Goal: Task Accomplishment & Management: Use online tool/utility

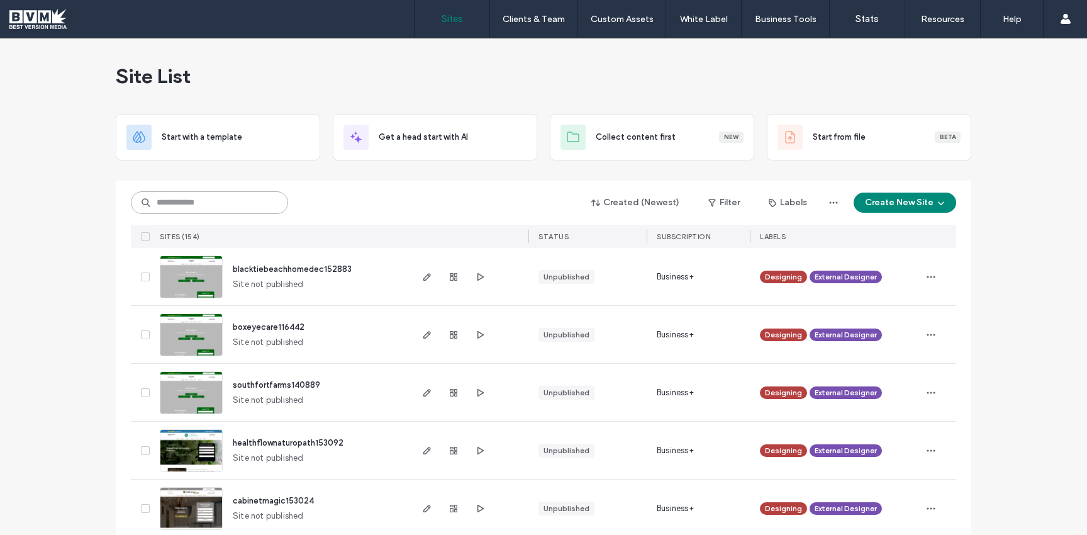
click at [196, 205] on input at bounding box center [209, 202] width 157 height 23
type input "******"
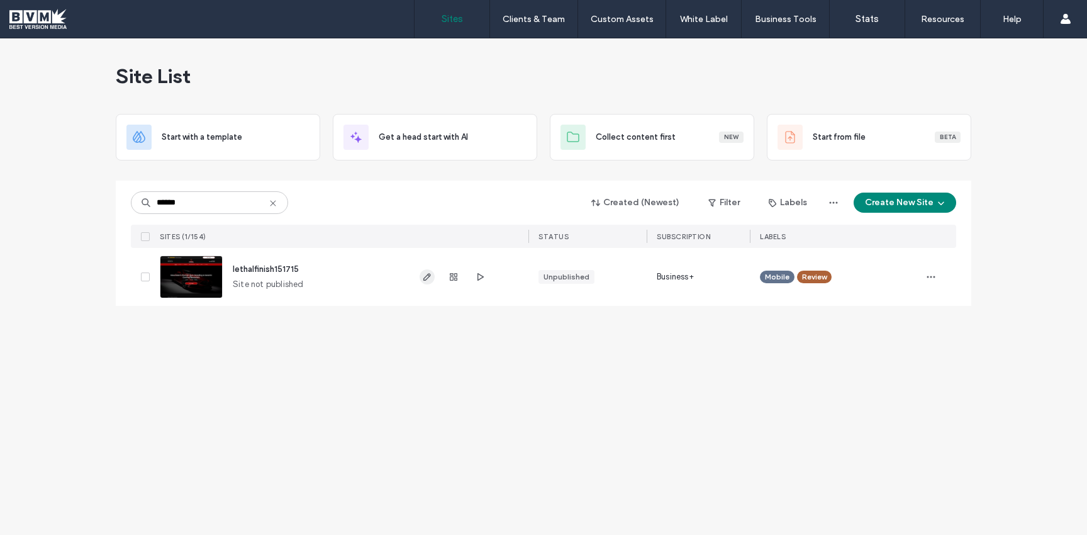
click at [429, 274] on use "button" at bounding box center [427, 277] width 8 height 8
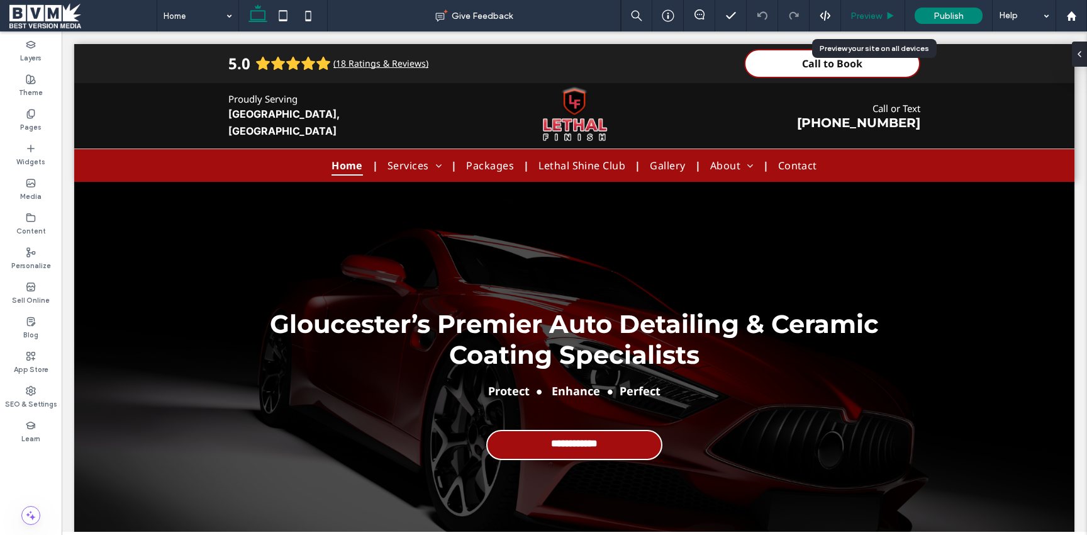
click at [862, 16] on span "Preview" at bounding box center [866, 16] width 31 height 11
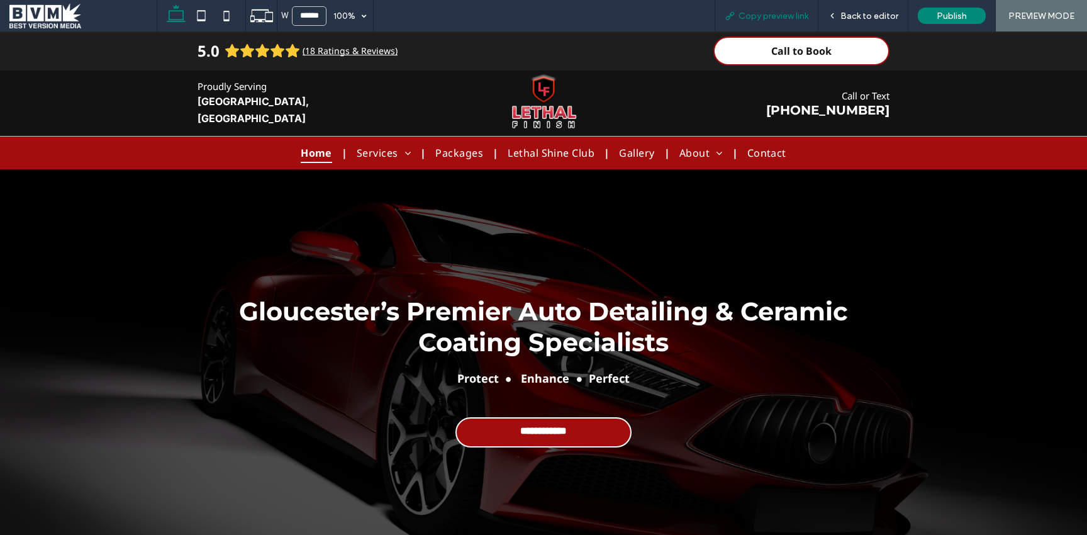
click at [793, 18] on span "Copy preview link" at bounding box center [774, 16] width 70 height 11
click at [28, 4] on span at bounding box center [82, 15] width 147 height 25
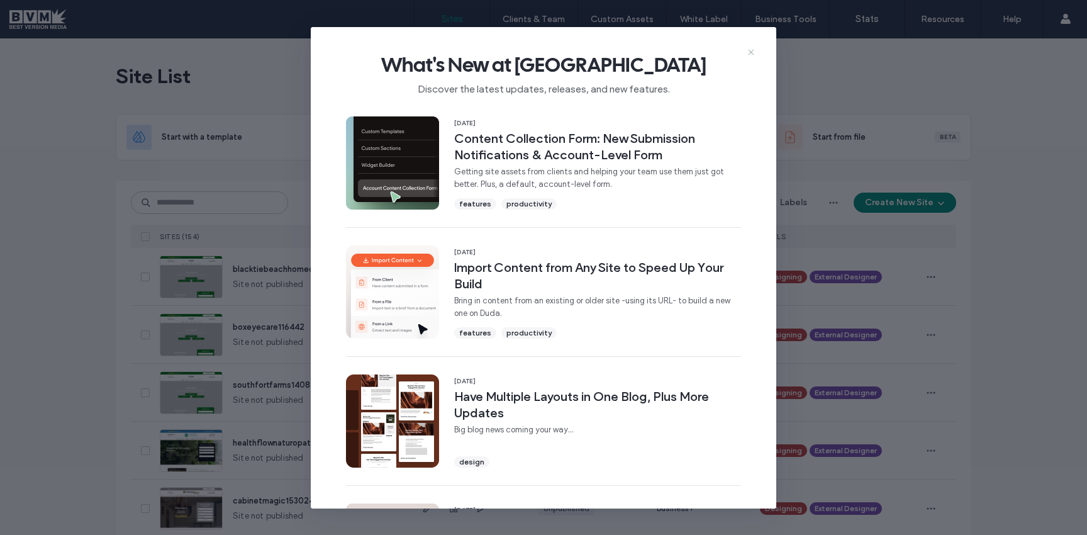
click at [751, 48] on icon at bounding box center [751, 52] width 10 height 10
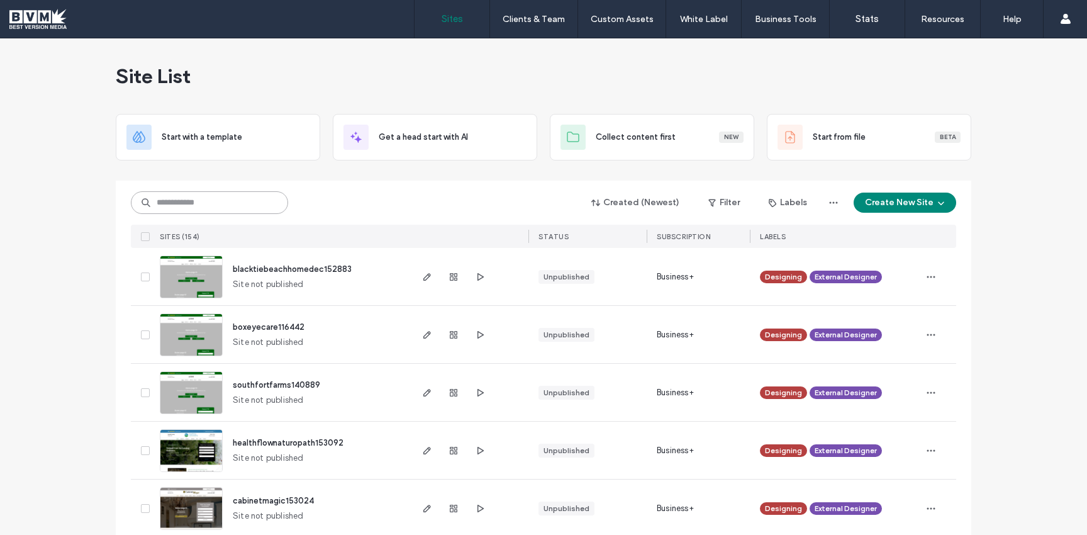
click at [210, 206] on input at bounding box center [209, 202] width 157 height 23
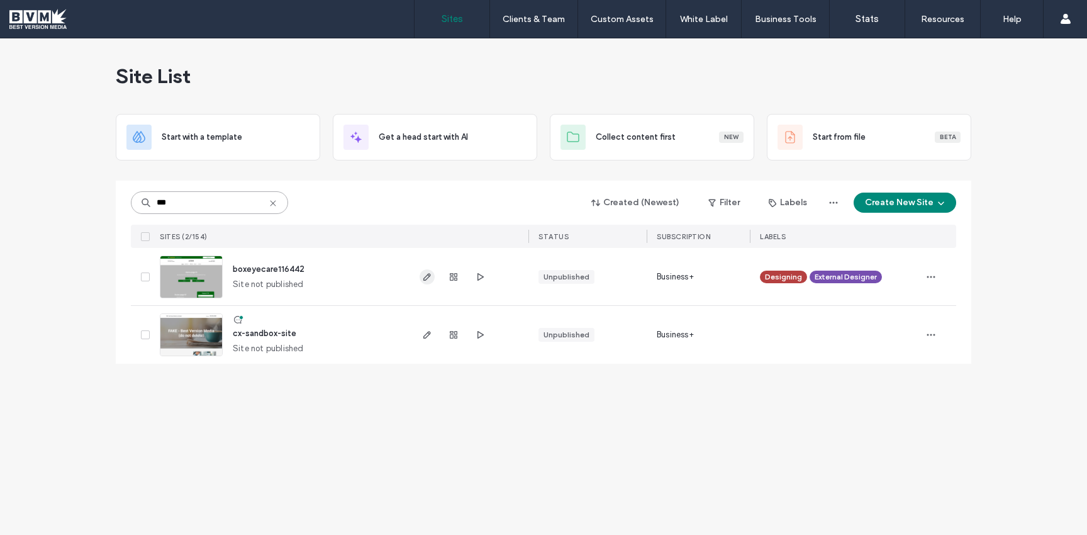
type input "***"
click at [429, 274] on use "button" at bounding box center [427, 277] width 8 height 8
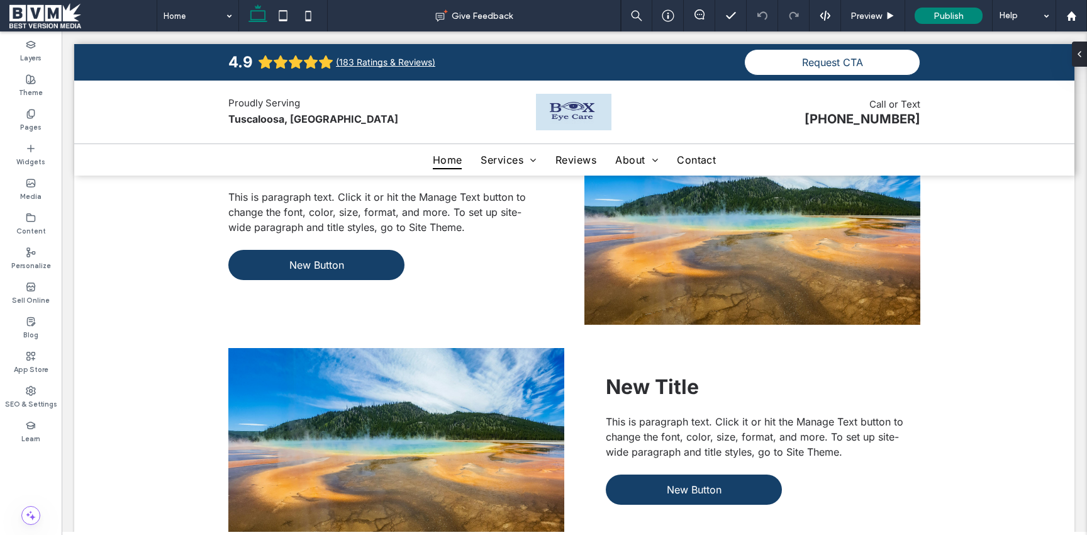
scroll to position [885, 0]
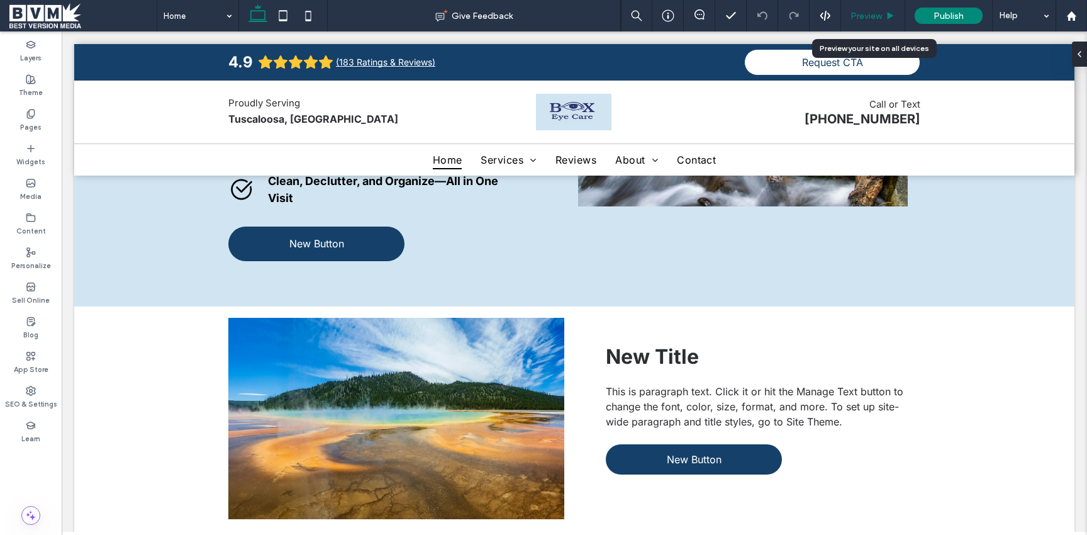
click at [861, 16] on span "Preview" at bounding box center [866, 16] width 31 height 11
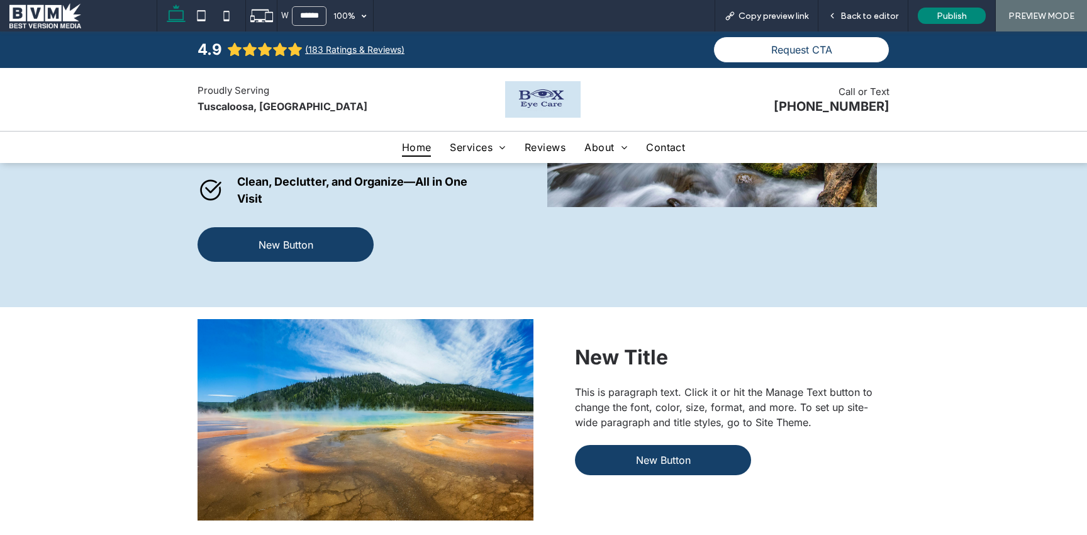
scroll to position [888, 0]
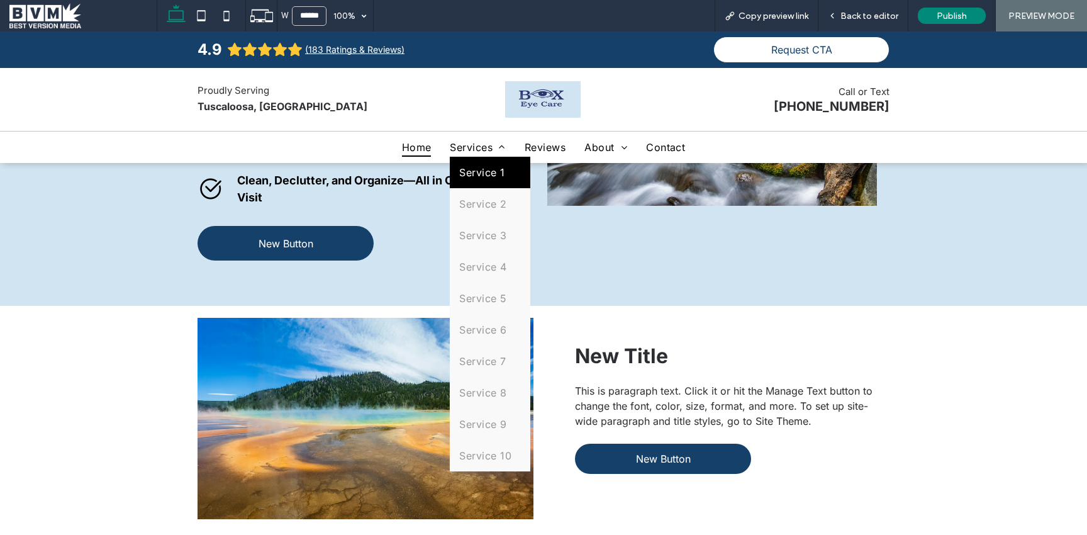
click at [474, 168] on span "Service 1" at bounding box center [481, 172] width 45 height 13
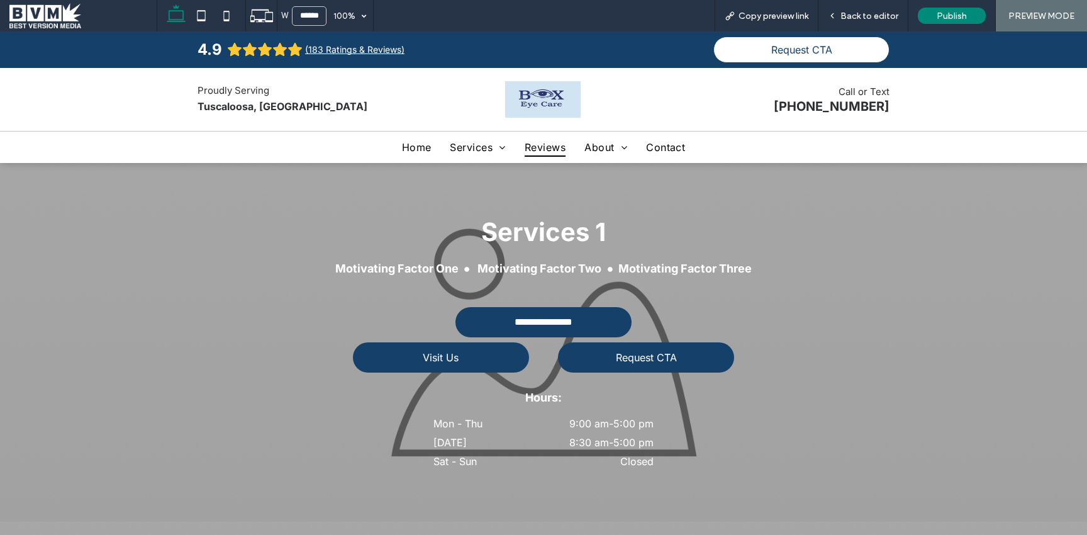
click at [543, 150] on span "Reviews" at bounding box center [545, 147] width 41 height 19
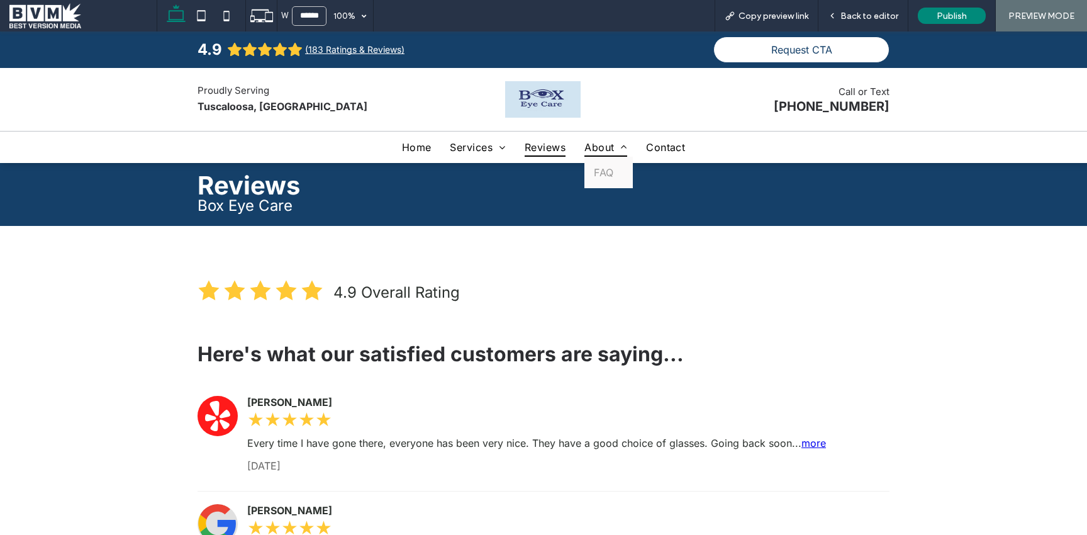
click at [608, 154] on span "About" at bounding box center [606, 147] width 43 height 19
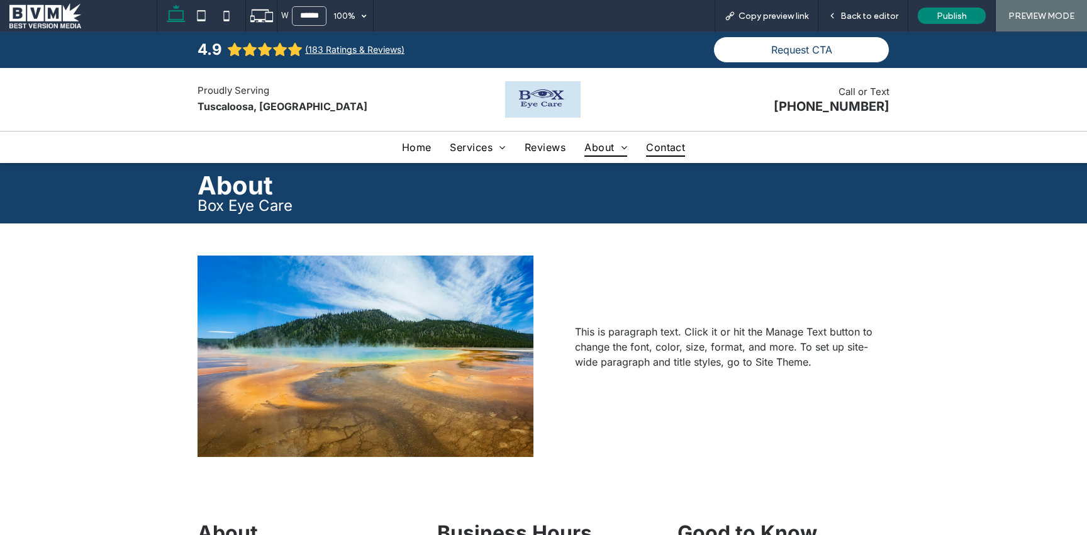
click at [665, 145] on span "Contact" at bounding box center [665, 147] width 39 height 19
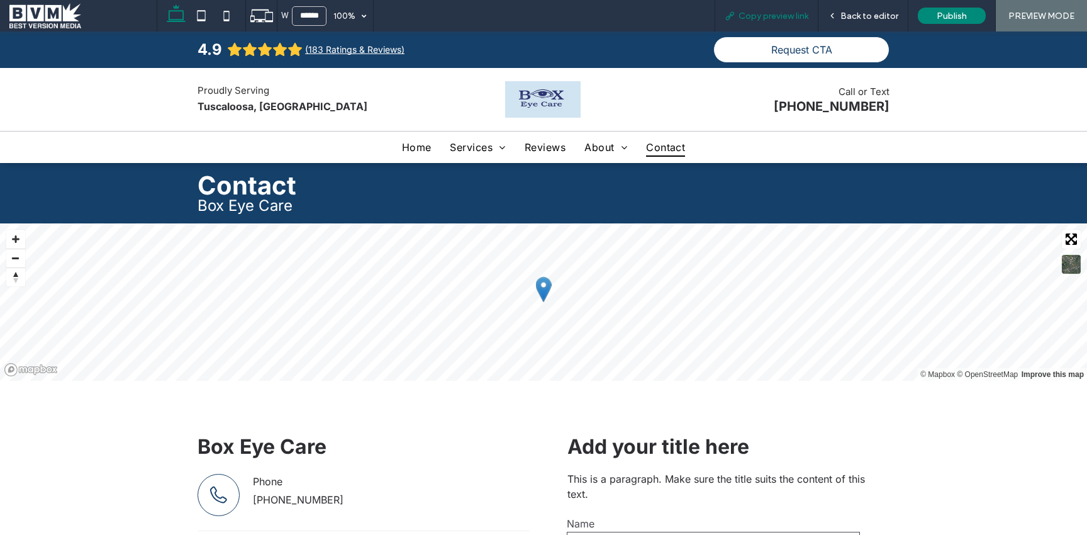
click at [760, 23] on div "Copy preview link" at bounding box center [767, 15] width 104 height 31
click at [757, 16] on span "Copy preview link" at bounding box center [774, 16] width 70 height 11
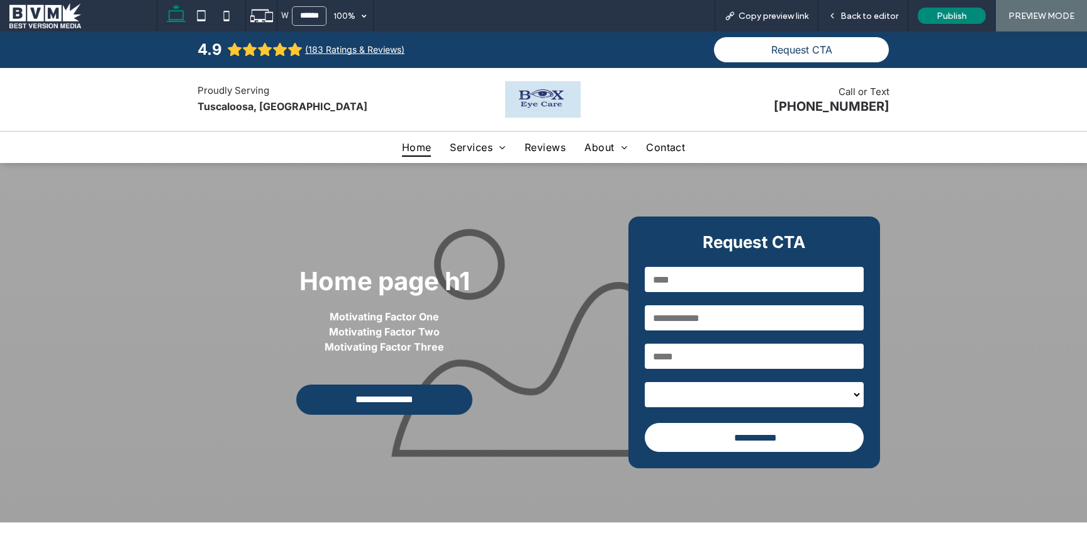
scroll to position [880, 0]
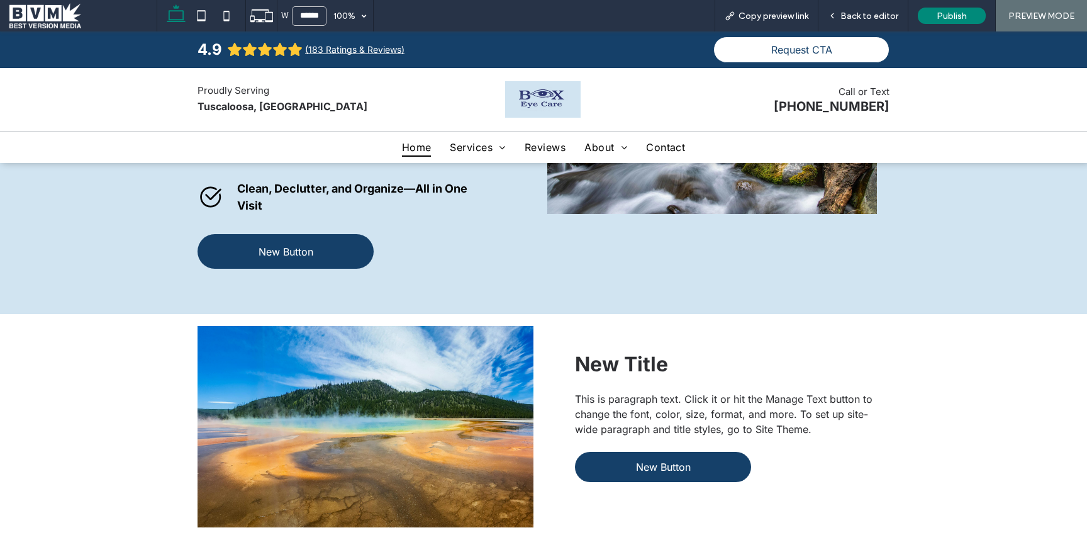
drag, startPoint x: 48, startPoint y: 9, endPoint x: 75, endPoint y: 0, distance: 27.9
click at [48, 9] on span at bounding box center [82, 15] width 147 height 25
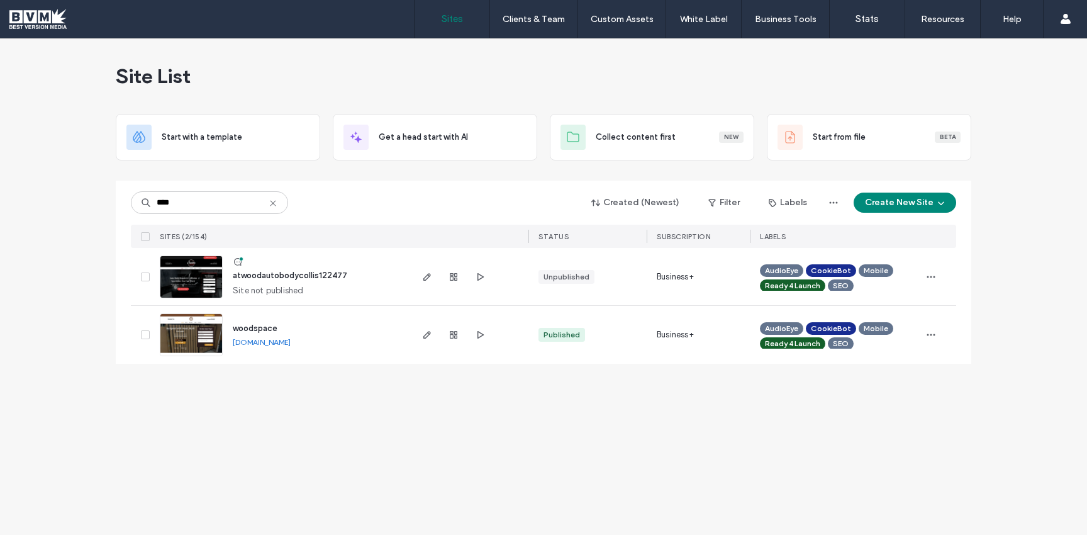
drag, startPoint x: 331, startPoint y: 344, endPoint x: 282, endPoint y: 340, distance: 49.3
click at [242, 349] on div "woodspace [DOMAIN_NAME]" at bounding box center [316, 335] width 187 height 58
drag, startPoint x: 319, startPoint y: 343, endPoint x: 234, endPoint y: 343, distance: 84.9
click at [234, 343] on div "woodspace [DOMAIN_NAME]" at bounding box center [316, 335] width 187 height 58
copy link "[DOMAIN_NAME]"
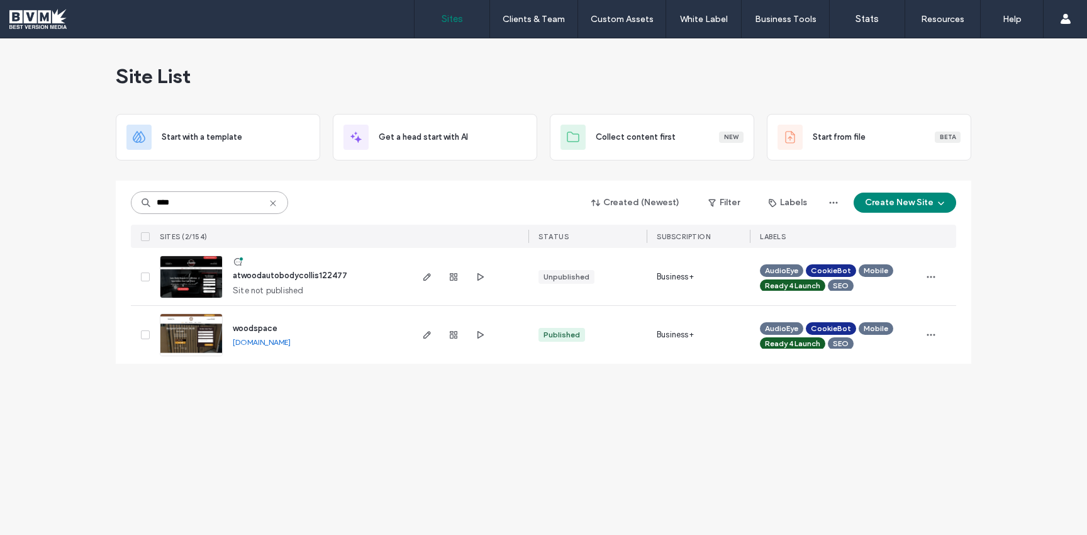
drag, startPoint x: 189, startPoint y: 201, endPoint x: 91, endPoint y: 200, distance: 98.2
click at [92, 200] on div "Site List Start with a template Get a head start with AI Collect content first …" at bounding box center [543, 286] width 1087 height 496
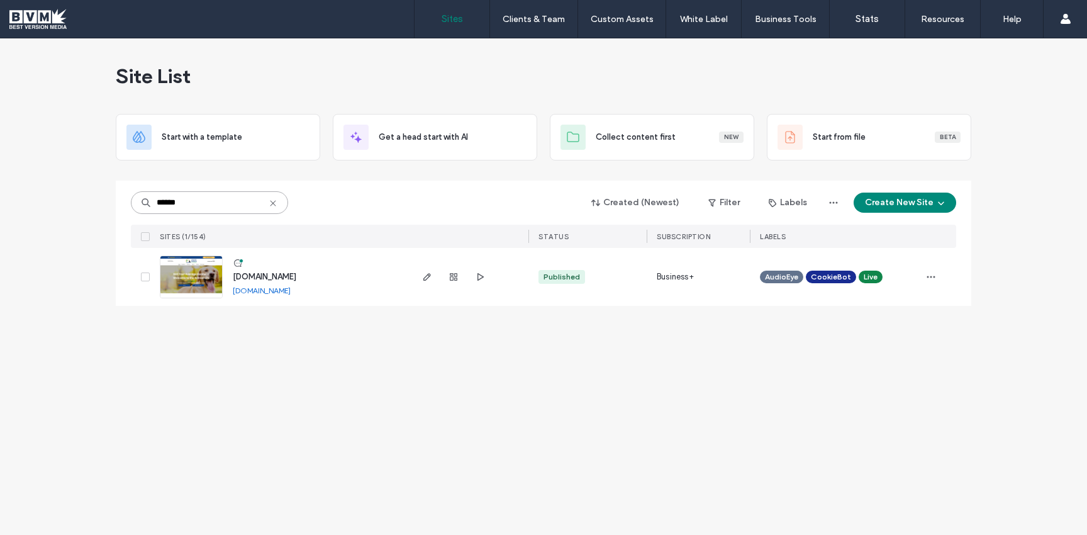
type input "******"
drag, startPoint x: 377, startPoint y: 293, endPoint x: 250, endPoint y: 300, distance: 126.6
click at [250, 300] on div "[DOMAIN_NAME] [DOMAIN_NAME]" at bounding box center [316, 277] width 187 height 58
copy div "[DOMAIN_NAME]"
click at [271, 202] on icon at bounding box center [273, 203] width 10 height 10
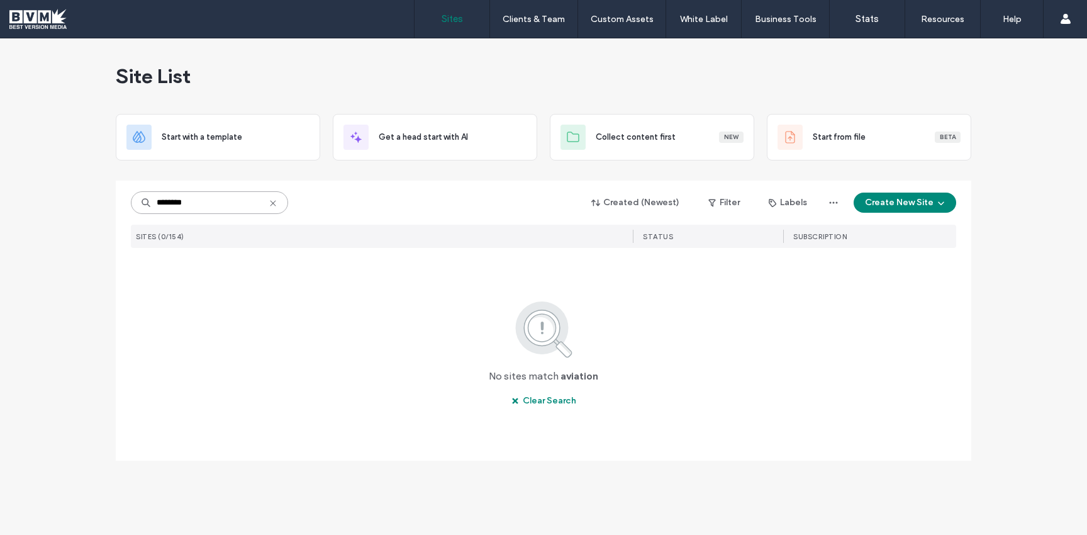
drag, startPoint x: 171, startPoint y: 199, endPoint x: 29, endPoint y: 193, distance: 142.4
click at [29, 193] on div "Site List Start with a template Get a head start with AI Collect content first …" at bounding box center [543, 286] width 1087 height 496
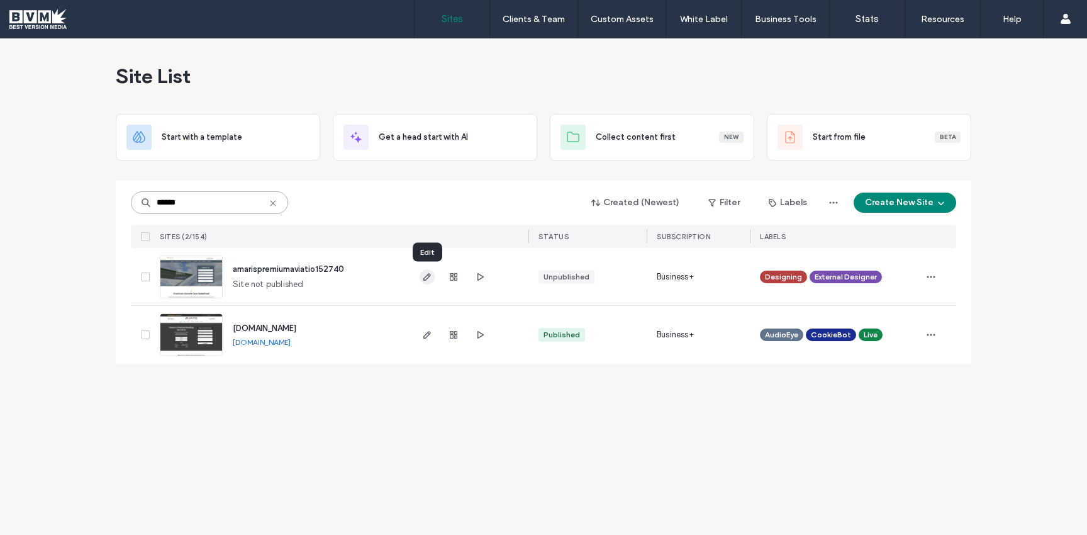
type input "******"
click at [430, 276] on icon "button" at bounding box center [427, 277] width 10 height 10
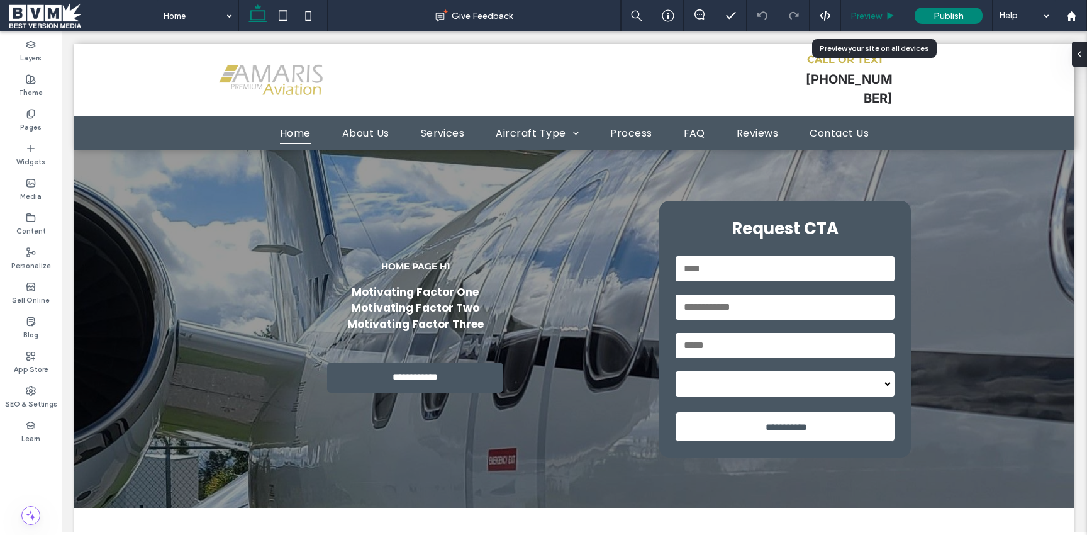
click at [881, 16] on span "Preview" at bounding box center [866, 16] width 31 height 11
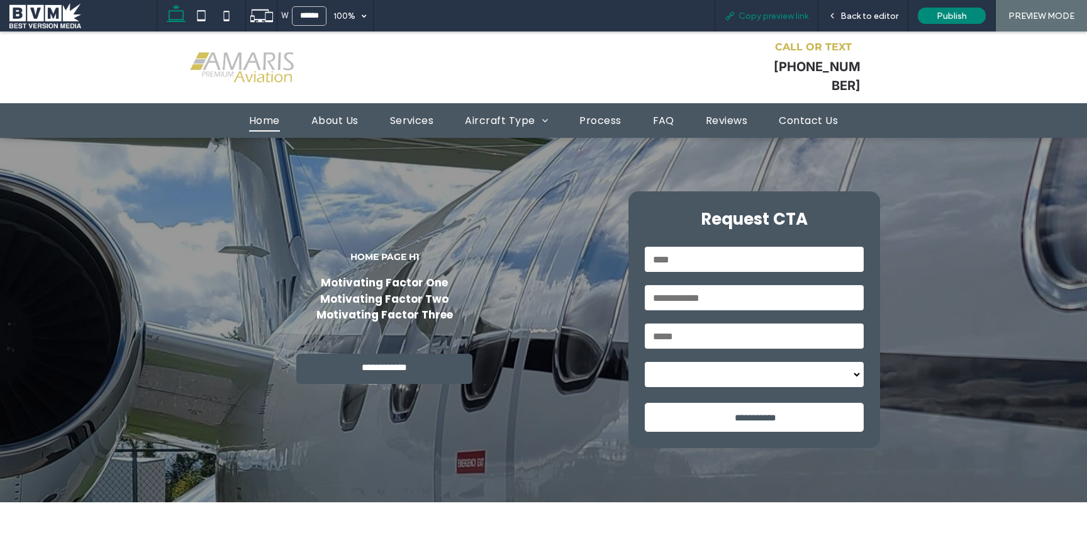
click at [771, 13] on span "Copy preview link" at bounding box center [774, 16] width 70 height 11
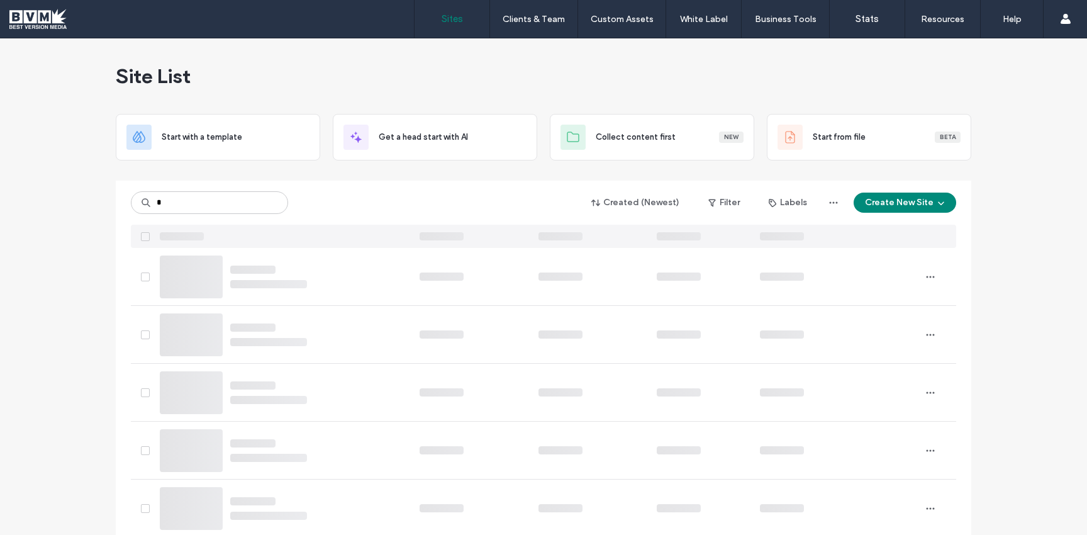
type input "*"
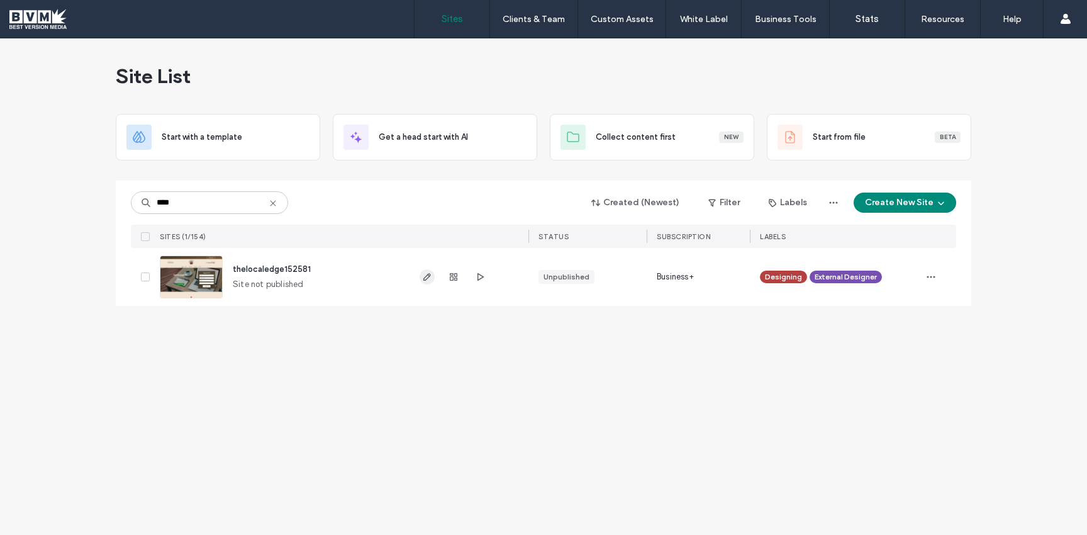
type input "****"
click at [428, 277] on use "button" at bounding box center [427, 277] width 8 height 8
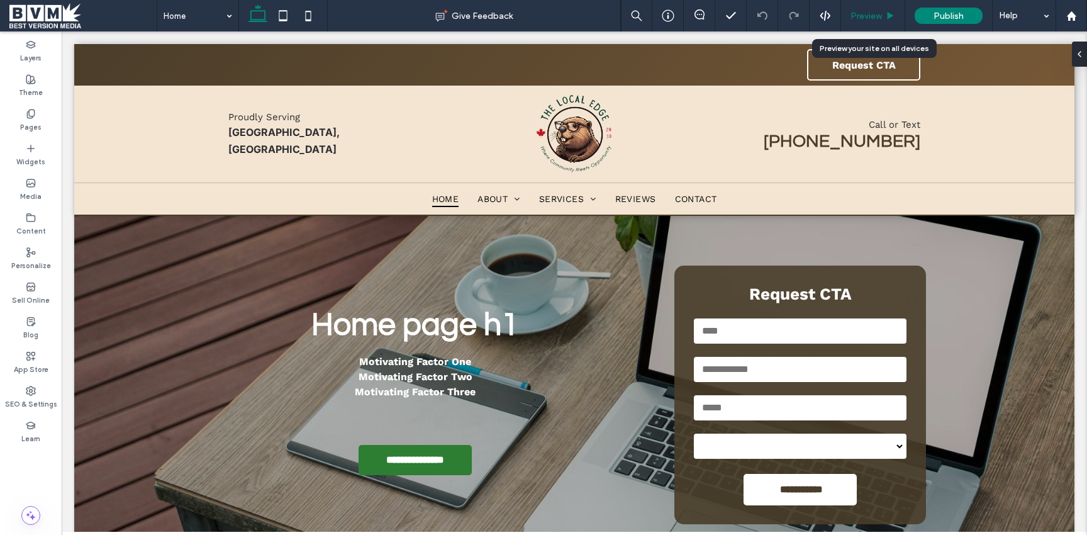
click at [866, 16] on span "Preview" at bounding box center [866, 16] width 31 height 11
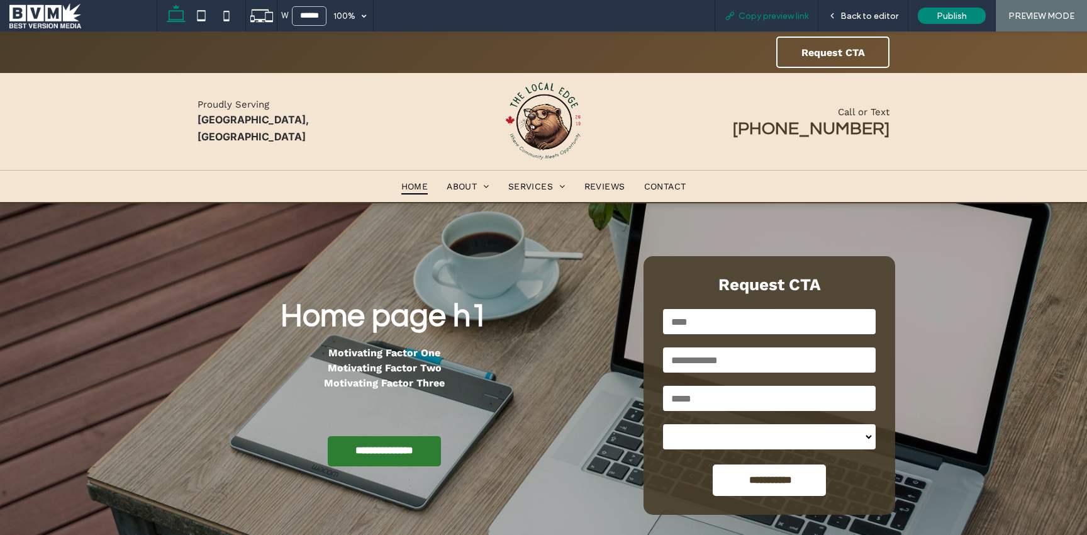
click at [776, 17] on span "Copy preview link" at bounding box center [774, 16] width 70 height 11
drag, startPoint x: 34, startPoint y: 21, endPoint x: 48, endPoint y: 25, distance: 14.3
click at [35, 21] on span at bounding box center [82, 15] width 147 height 25
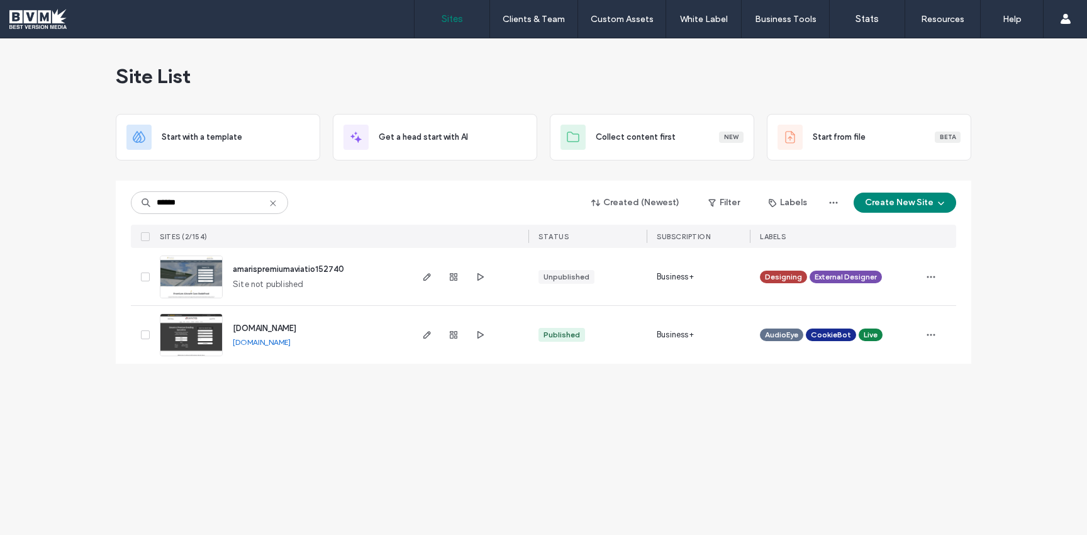
drag, startPoint x: 322, startPoint y: 343, endPoint x: 226, endPoint y: 345, distance: 96.3
click at [226, 345] on div "[DOMAIN_NAME] [DOMAIN_NAME]" at bounding box center [316, 335] width 187 height 58
copy link "[DOMAIN_NAME]"
drag, startPoint x: 191, startPoint y: 204, endPoint x: 91, endPoint y: 201, distance: 100.1
click at [91, 201] on div "Site List Start with a template Get a head start with AI Collect content first …" at bounding box center [543, 286] width 1087 height 496
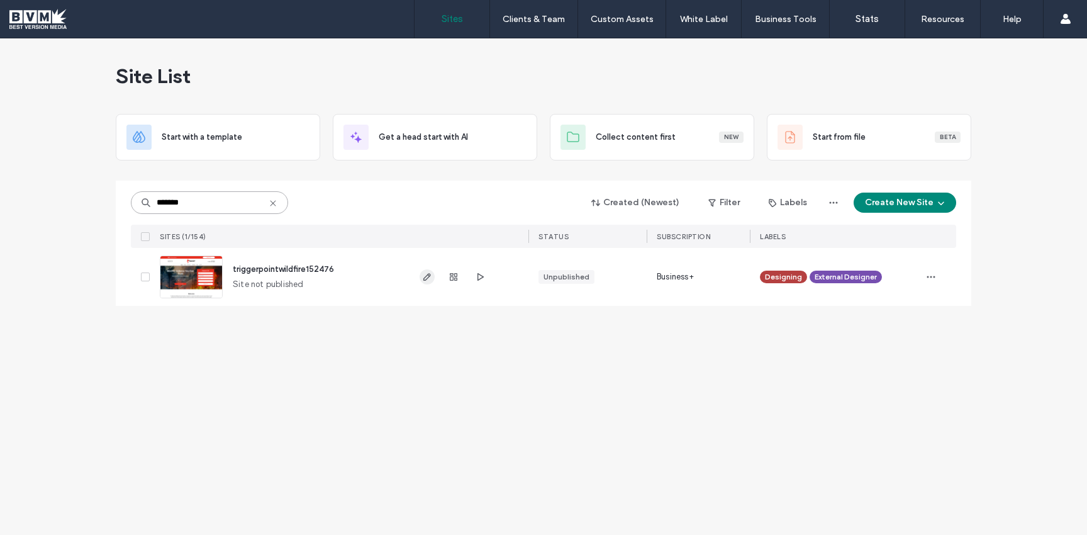
type input "*******"
click at [427, 279] on use "button" at bounding box center [427, 277] width 8 height 8
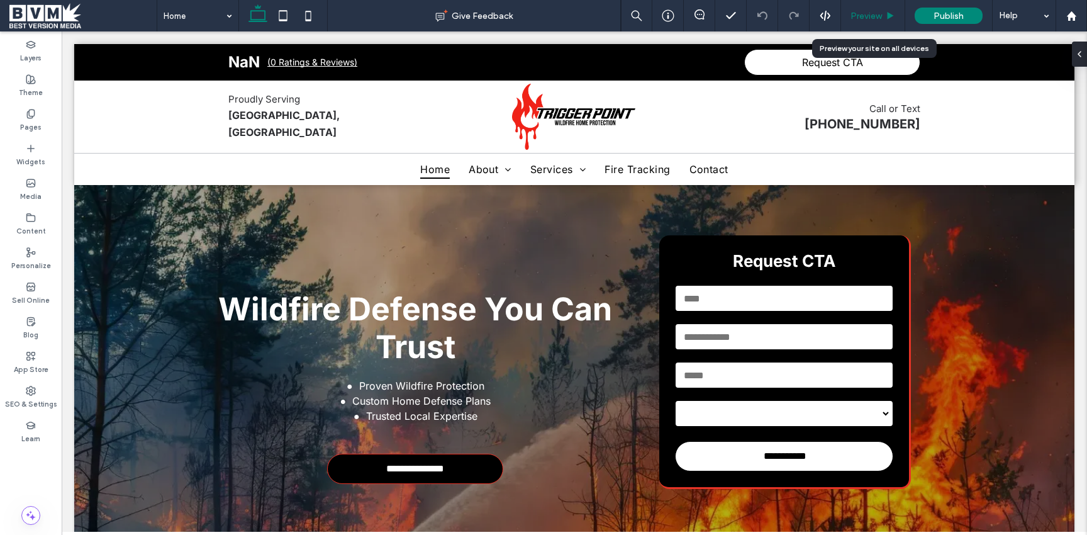
click at [865, 14] on span "Preview" at bounding box center [866, 16] width 31 height 11
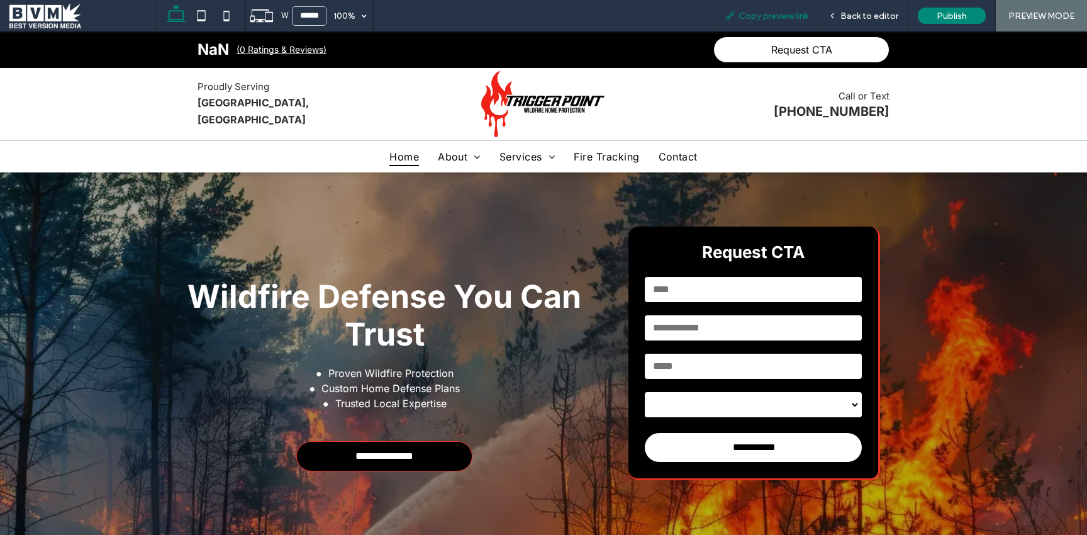
click at [761, 18] on span "Copy preview link" at bounding box center [774, 16] width 70 height 11
click at [53, 25] on span at bounding box center [82, 15] width 147 height 25
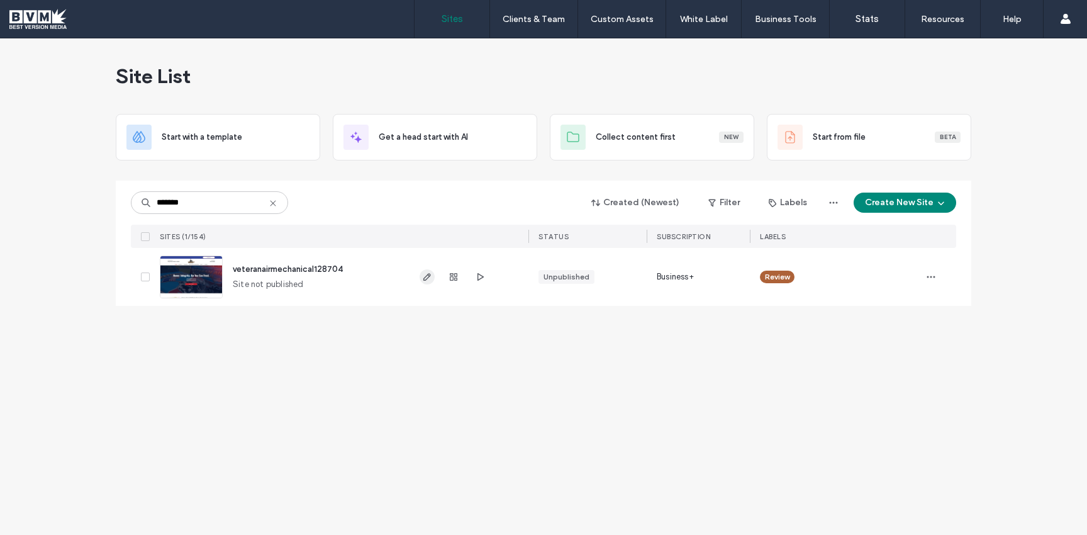
type input "*******"
click at [427, 276] on icon "button" at bounding box center [427, 277] width 10 height 10
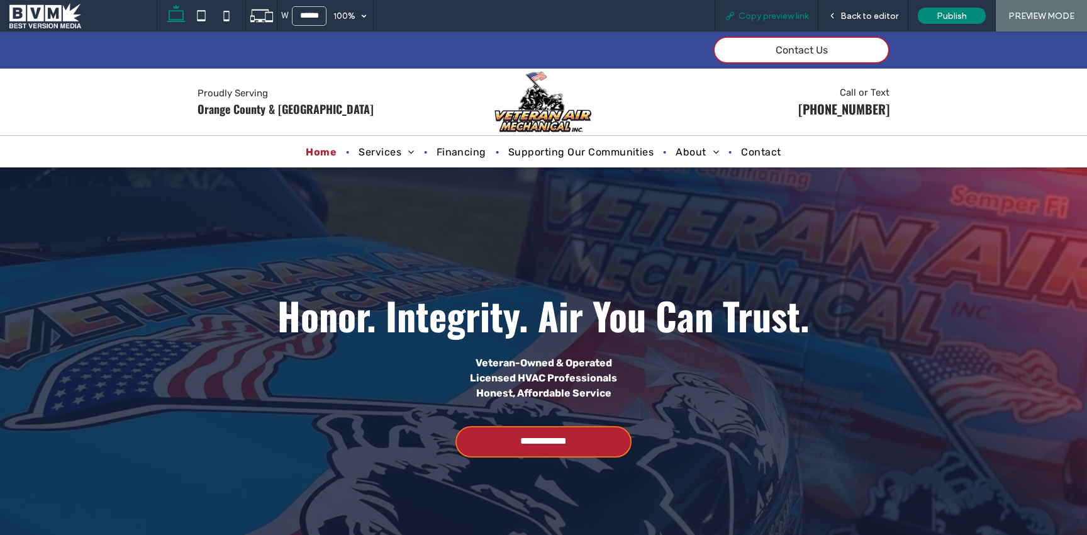
click at [778, 18] on span "Copy preview link" at bounding box center [774, 16] width 70 height 11
click at [21, 18] on span at bounding box center [82, 15] width 147 height 25
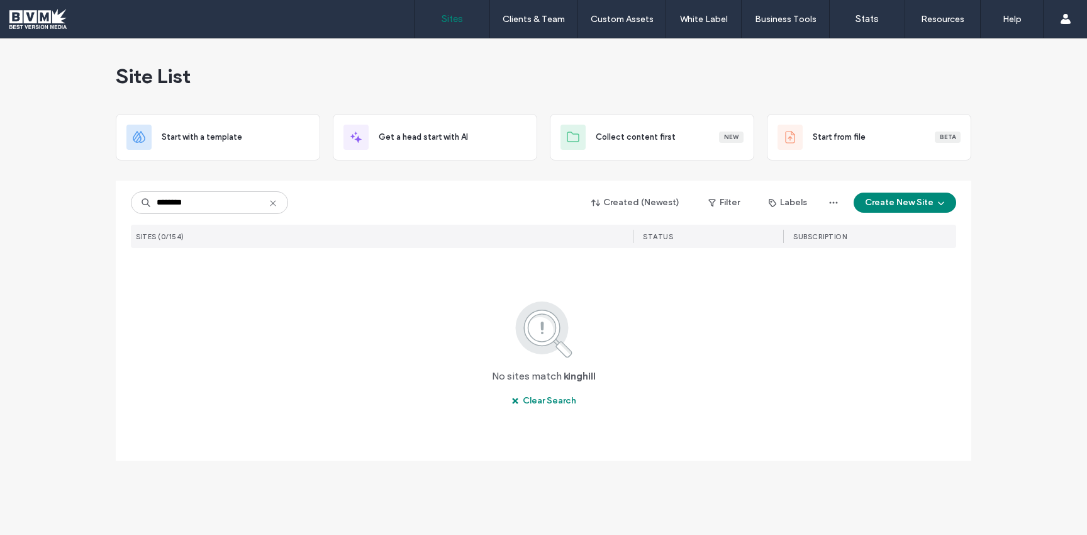
drag, startPoint x: 211, startPoint y: 200, endPoint x: 172, endPoint y: 199, distance: 39.6
click at [172, 199] on input "********" at bounding box center [209, 202] width 157 height 23
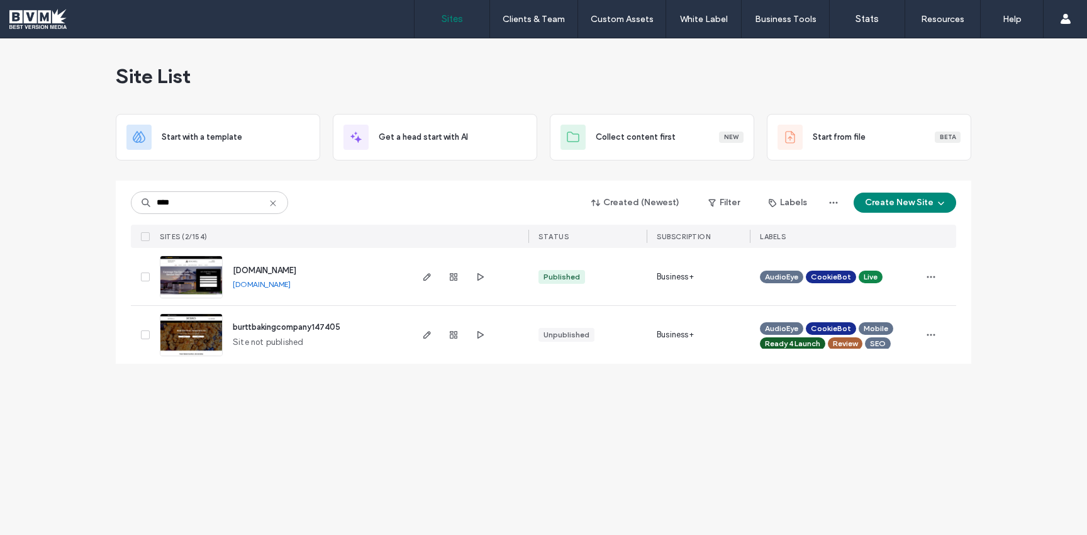
drag, startPoint x: 310, startPoint y: 286, endPoint x: 361, endPoint y: 313, distance: 57.7
click at [232, 286] on div "www.kingshillins.com www.kingshillins.com" at bounding box center [316, 276] width 187 height 57
copy link "[DOMAIN_NAME]"
click at [275, 284] on link "[DOMAIN_NAME]" at bounding box center [262, 283] width 58 height 9
drag, startPoint x: 174, startPoint y: 204, endPoint x: 104, endPoint y: 202, distance: 69.9
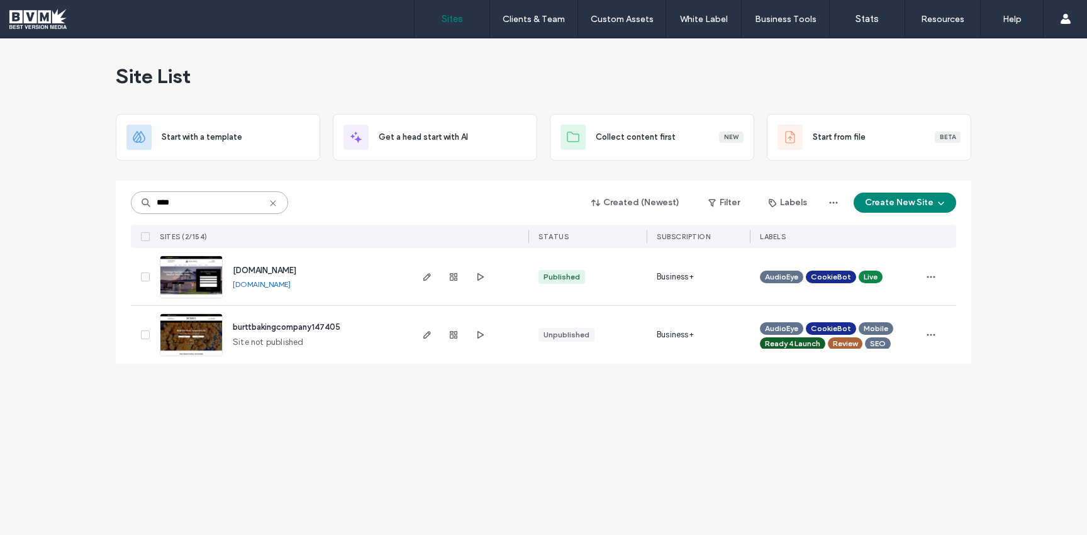
click at [104, 202] on div "Site List Start with a template Get a head start with AI Collect content first …" at bounding box center [543, 286] width 1087 height 496
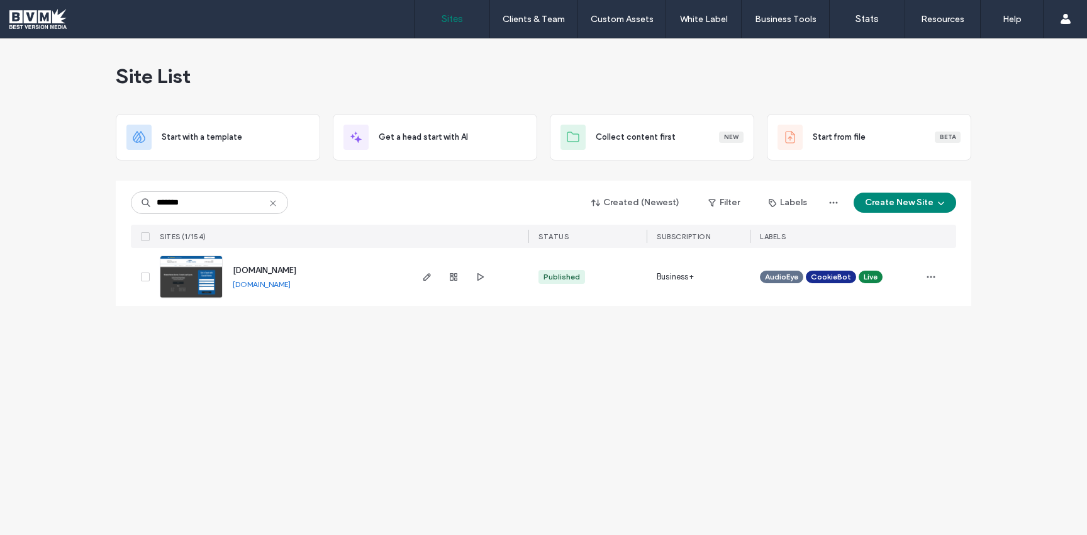
drag, startPoint x: 330, startPoint y: 284, endPoint x: 230, endPoint y: 284, distance: 99.4
click at [230, 284] on div "www.coastalmarinevb.com www.coastalmarinevb.com" at bounding box center [316, 277] width 187 height 58
copy link "www.coastalmarinevb.com"
drag, startPoint x: 257, startPoint y: 207, endPoint x: 91, endPoint y: 197, distance: 166.4
click at [91, 197] on div "Site List Start with a template Get a head start with AI Collect content first …" at bounding box center [543, 286] width 1087 height 496
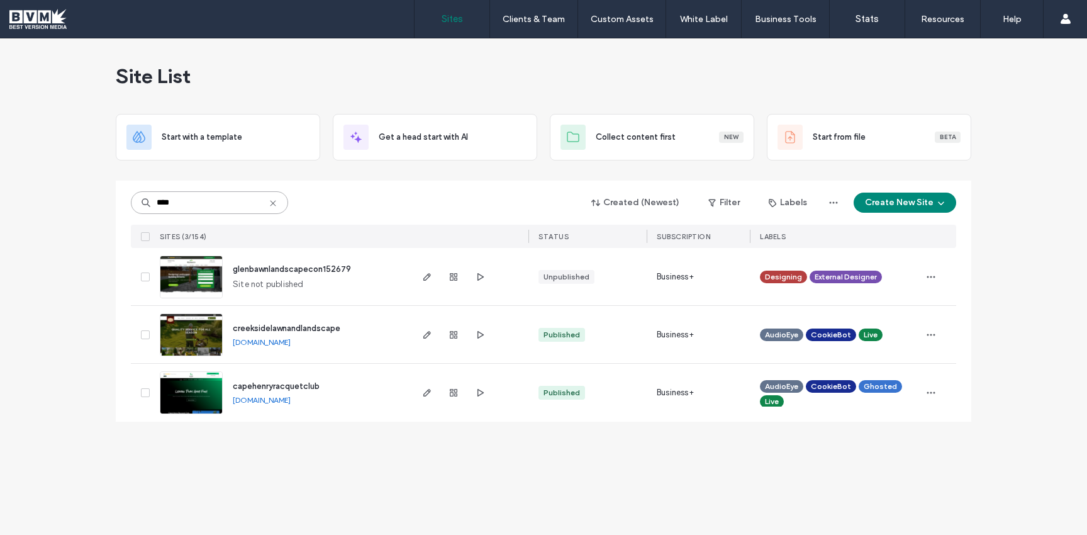
type input "****"
drag, startPoint x: 363, startPoint y: 403, endPoint x: 227, endPoint y: 400, distance: 136.6
click at [227, 400] on div "capehenryracquetclub capehenryracquetclub.bvmlocal.com" at bounding box center [316, 393] width 187 height 58
copy link "capehenryracquetclub.bvmlocal.com"
click at [273, 204] on use at bounding box center [273, 203] width 6 height 6
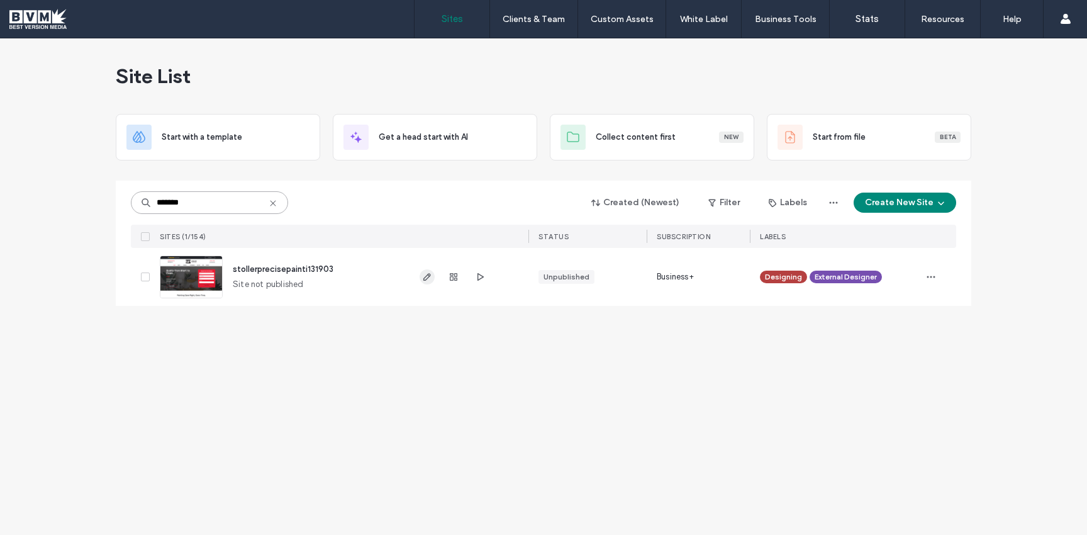
type input "*******"
click at [424, 274] on icon "button" at bounding box center [427, 277] width 10 height 10
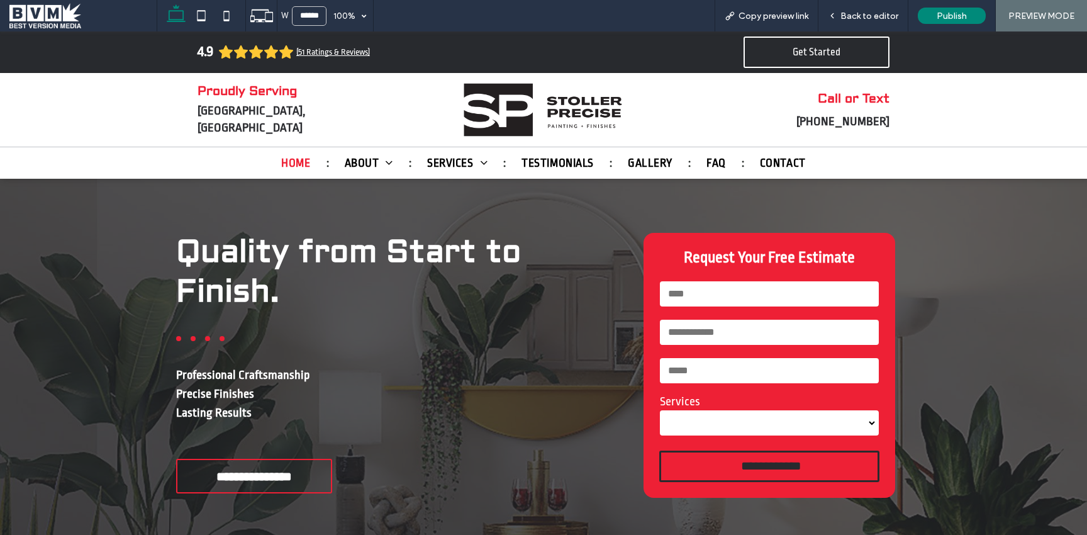
click at [48, 20] on span at bounding box center [82, 15] width 147 height 25
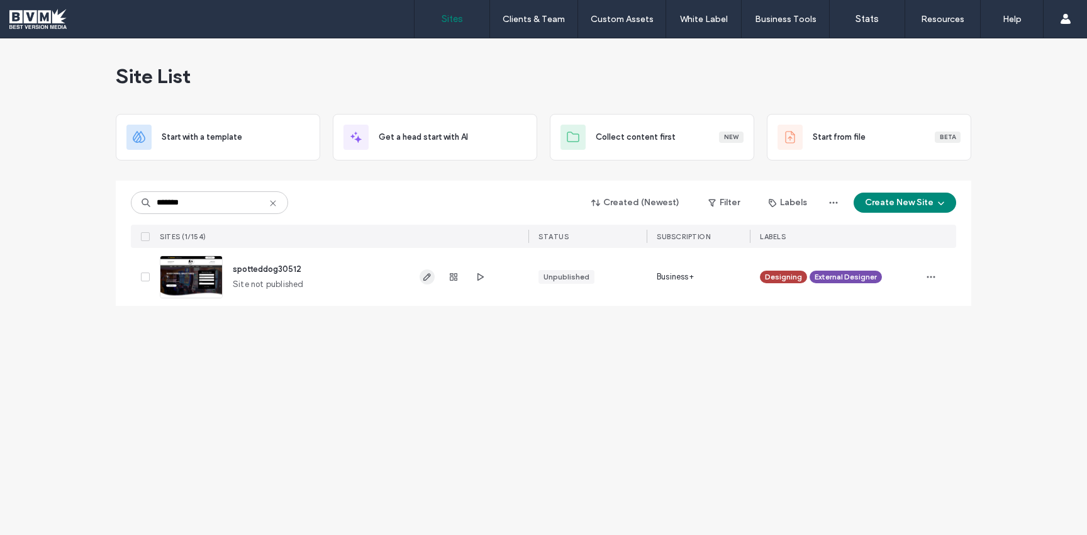
type input "*******"
click at [434, 276] on span "button" at bounding box center [427, 276] width 15 height 15
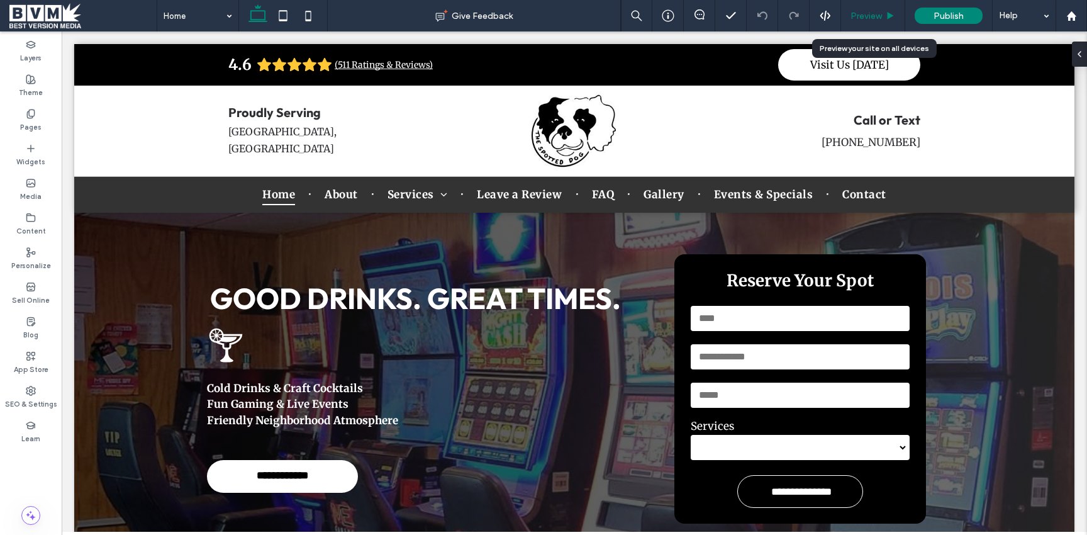
click at [875, 18] on span "Preview" at bounding box center [866, 16] width 31 height 11
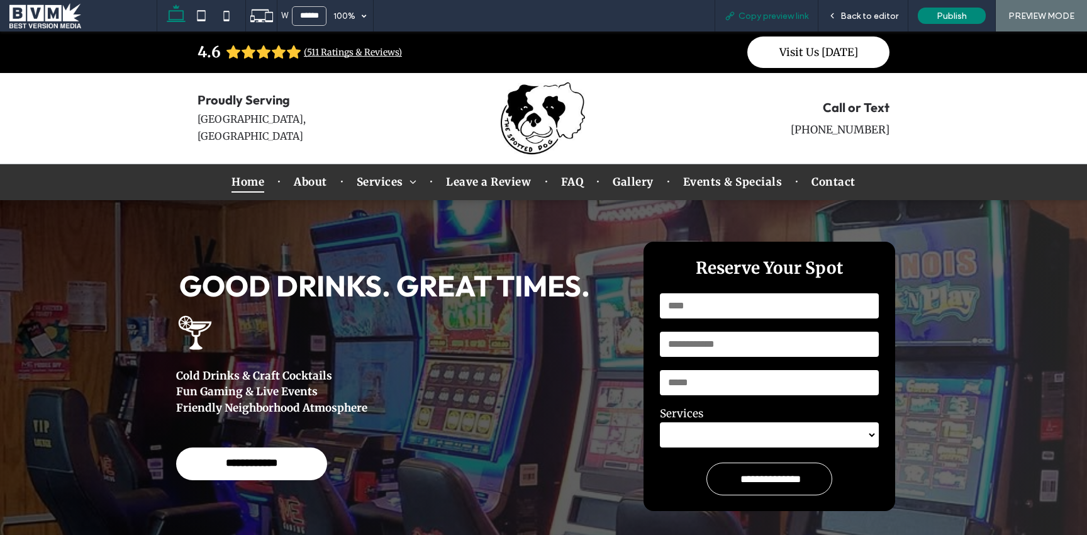
click at [783, 14] on span "Copy preview link" at bounding box center [774, 16] width 70 height 11
click at [59, 5] on span at bounding box center [82, 15] width 147 height 25
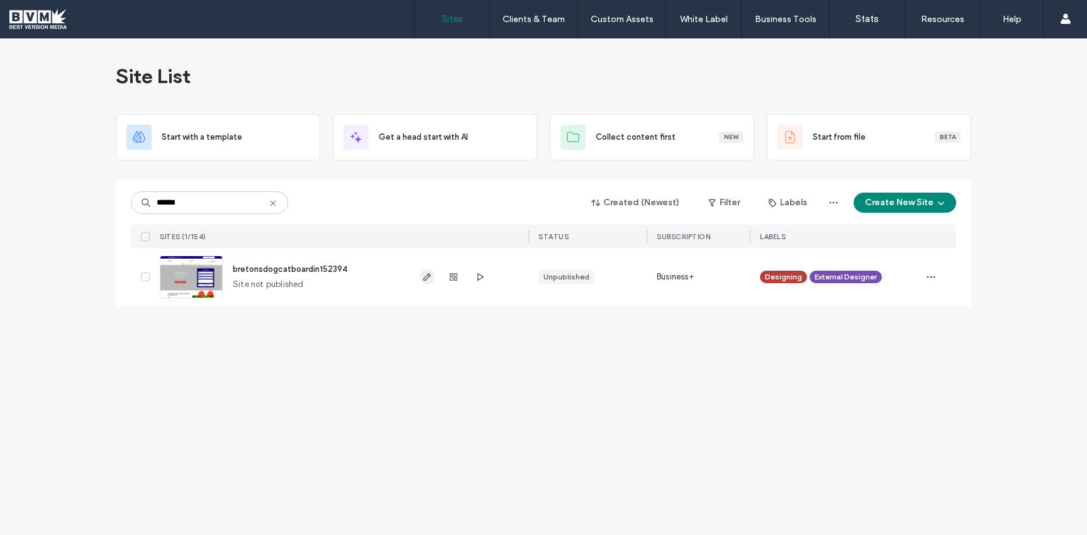
type input "******"
click at [425, 279] on icon "button" at bounding box center [427, 277] width 10 height 10
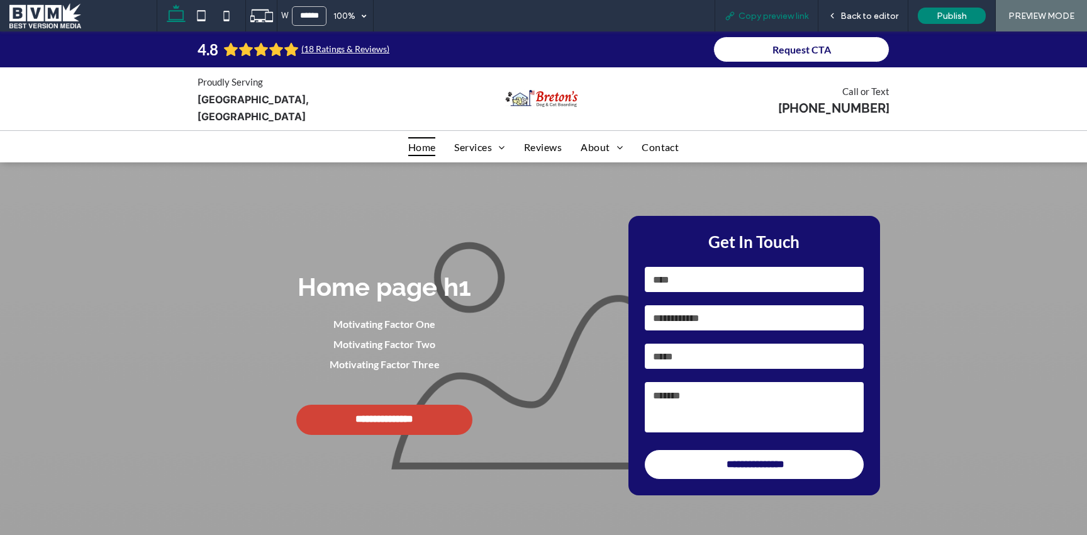
click at [795, 14] on span "Copy preview link" at bounding box center [774, 16] width 70 height 11
drag, startPoint x: 45, startPoint y: 8, endPoint x: 38, endPoint y: 11, distance: 8.2
click at [45, 8] on span at bounding box center [82, 15] width 147 height 25
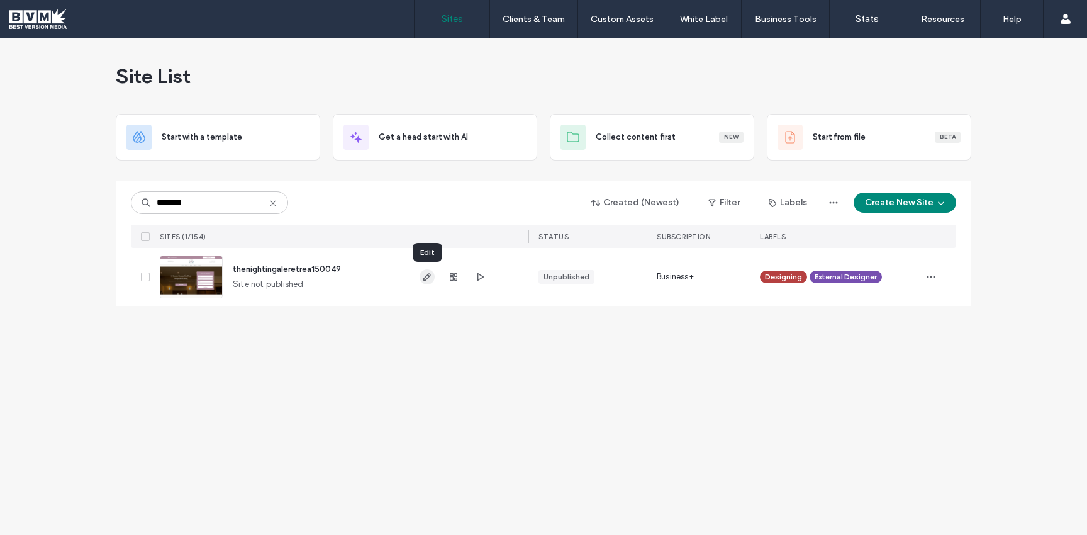
type input "********"
click at [430, 277] on icon "button" at bounding box center [427, 277] width 10 height 10
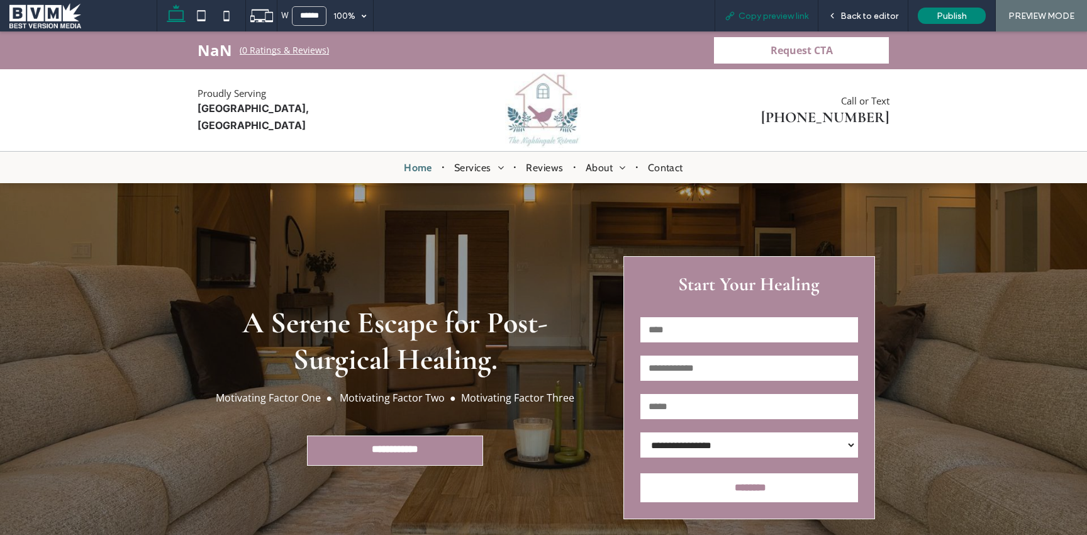
click at [785, 16] on span "Copy preview link" at bounding box center [774, 16] width 70 height 11
click at [35, 16] on span at bounding box center [82, 15] width 147 height 25
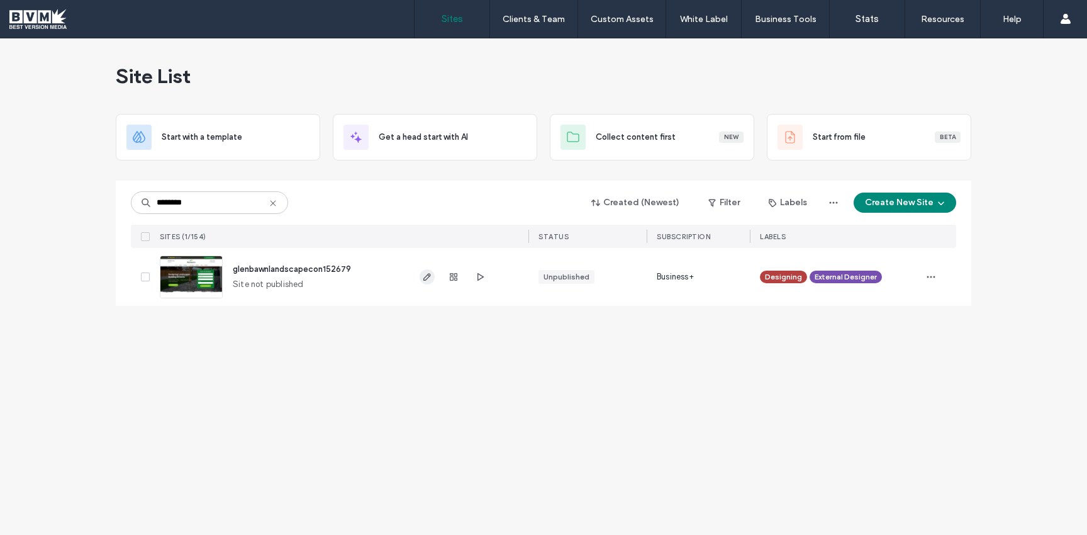
type input "********"
click at [425, 276] on icon "button" at bounding box center [427, 277] width 10 height 10
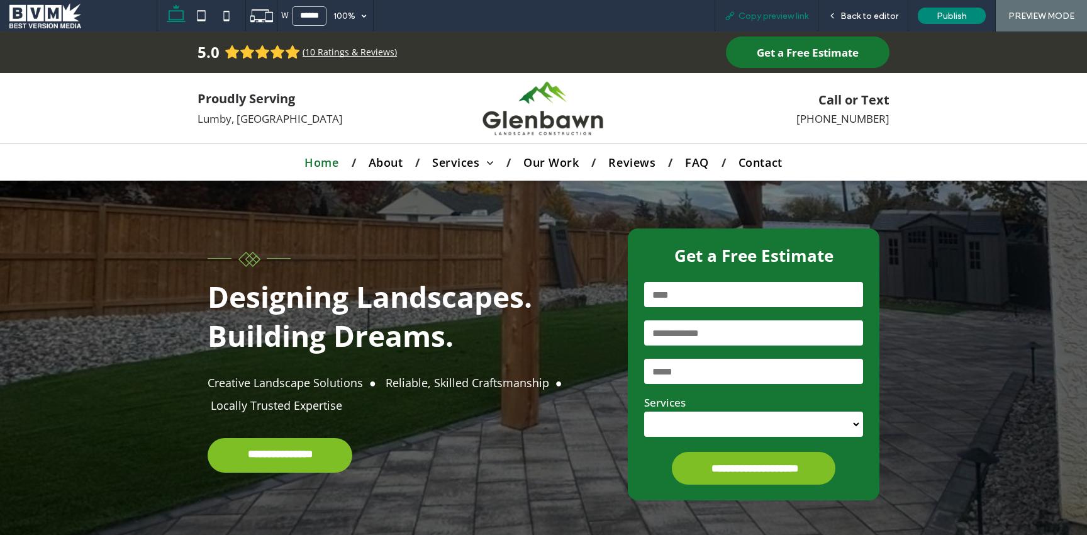
click at [770, 14] on span "Copy preview link" at bounding box center [774, 16] width 70 height 11
click at [59, 18] on span at bounding box center [82, 15] width 147 height 25
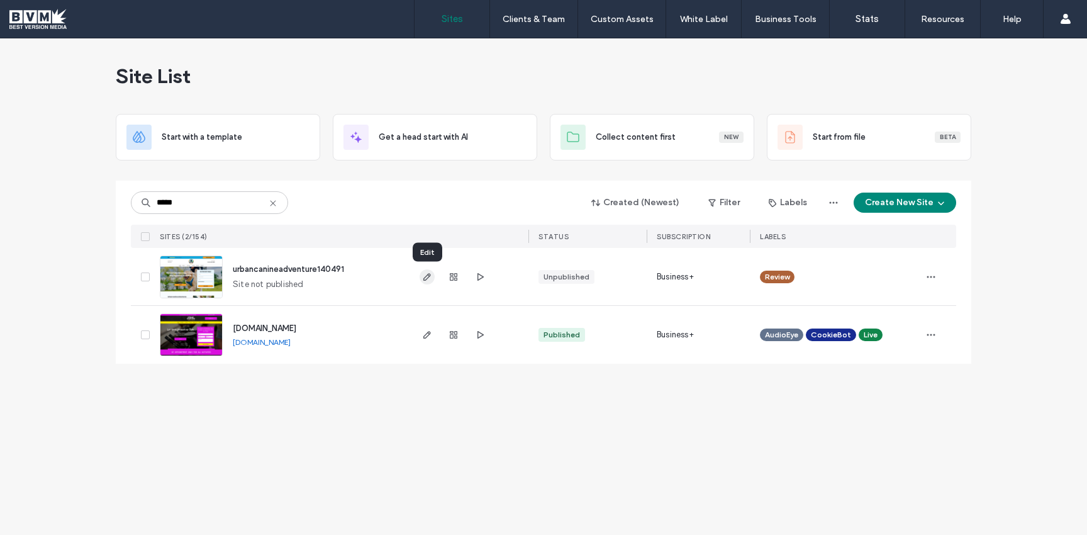
type input "*****"
click at [427, 275] on icon "button" at bounding box center [427, 277] width 10 height 10
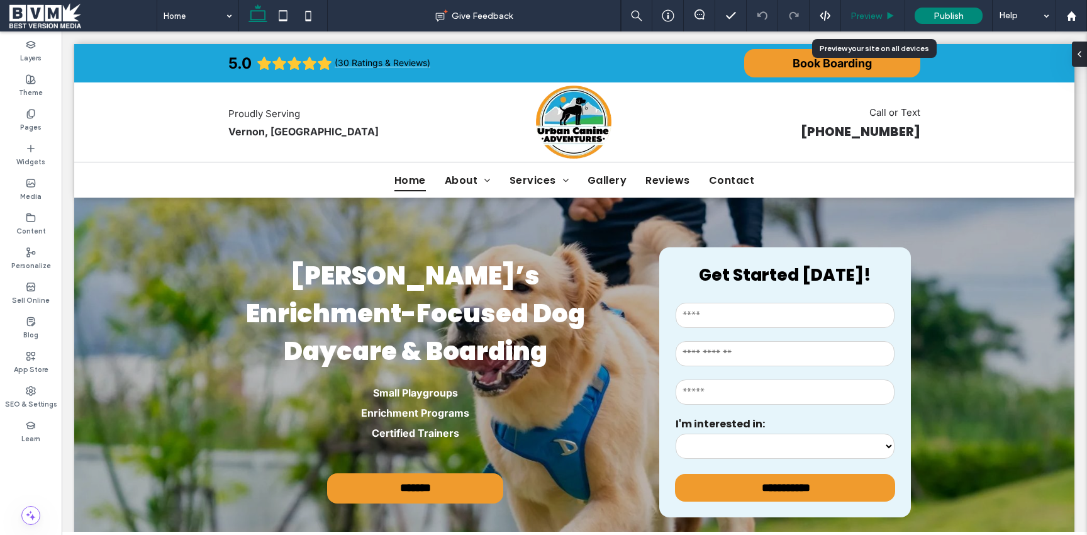
click at [878, 17] on span "Preview" at bounding box center [866, 16] width 31 height 11
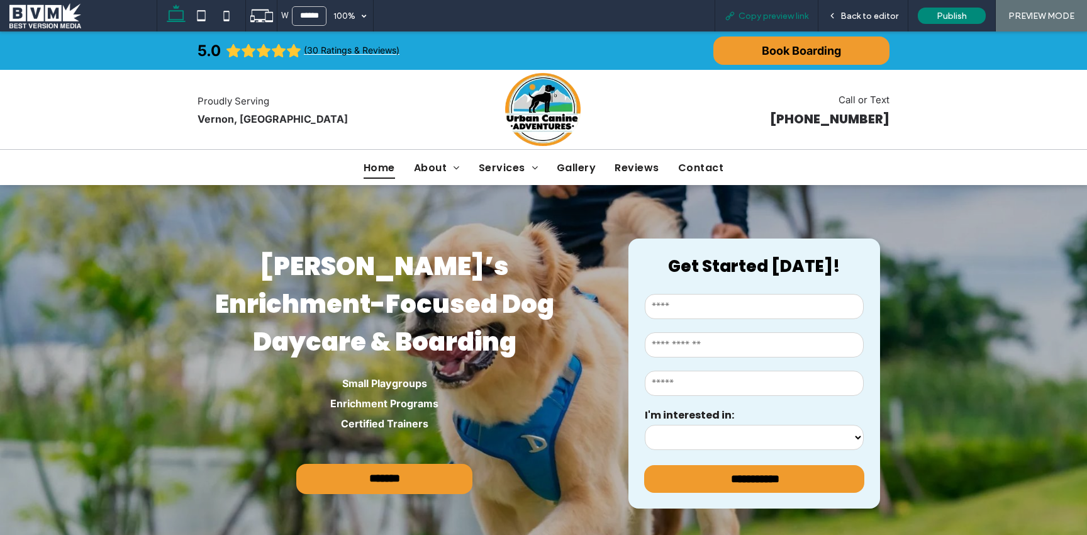
click at [767, 17] on span "Copy preview link" at bounding box center [774, 16] width 70 height 11
